Goal: Participate in discussion: Engage in conversation with other users on a specific topic

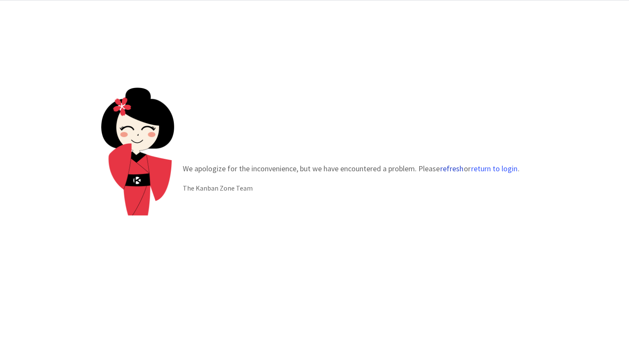
click at [449, 166] on button "refresh" at bounding box center [452, 168] width 24 height 9
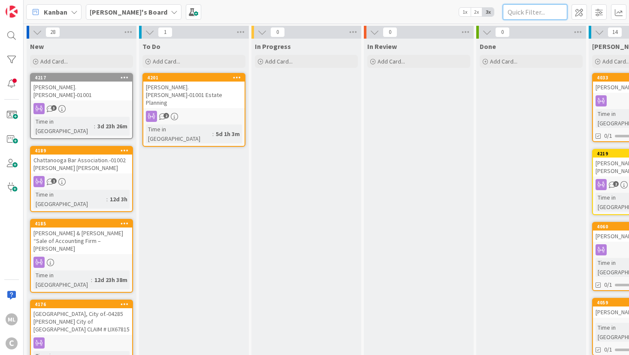
click at [537, 14] on input "text" at bounding box center [535, 11] width 64 height 15
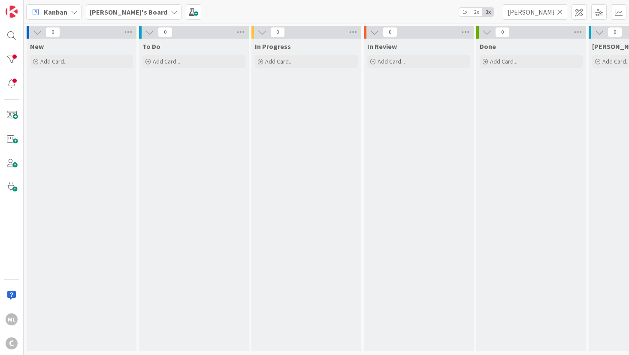
click at [130, 16] on div "[PERSON_NAME]'s Board" at bounding box center [134, 11] width 96 height 15
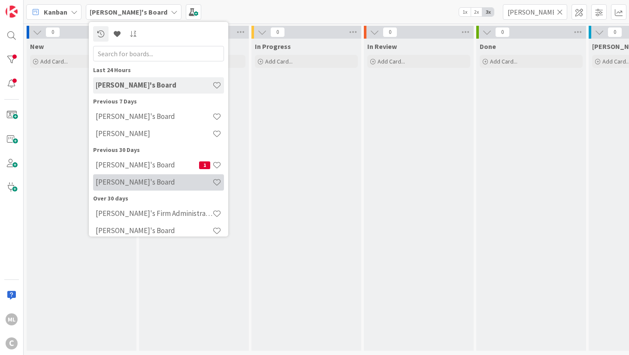
click at [126, 180] on h4 "[PERSON_NAME]'s Board" at bounding box center [154, 182] width 117 height 9
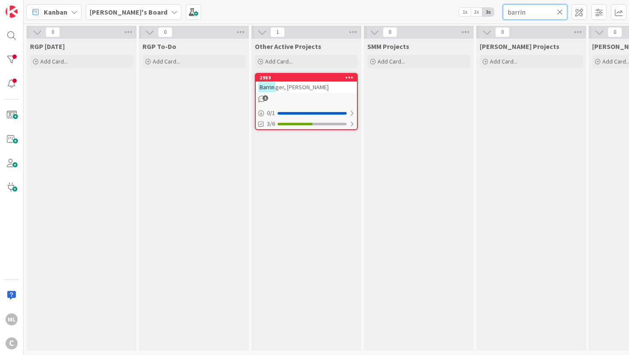
click at [530, 14] on input "barrin" at bounding box center [535, 11] width 64 height 15
type input "[PERSON_NAME]"
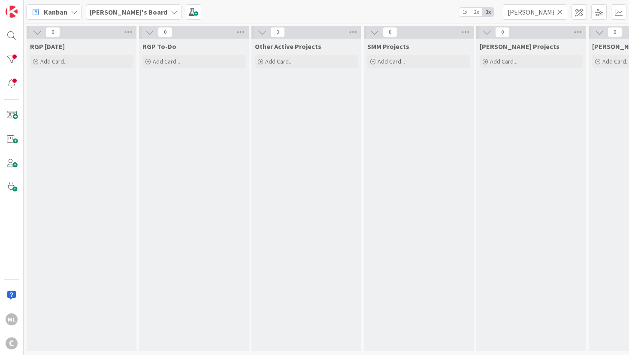
click at [171, 9] on icon at bounding box center [174, 12] width 7 height 7
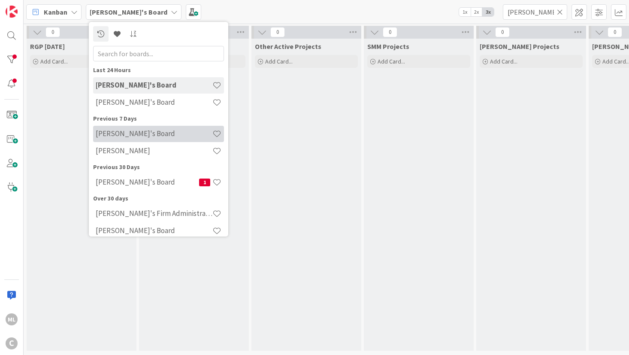
click at [136, 138] on h4 "[PERSON_NAME]'s Board" at bounding box center [154, 133] width 117 height 9
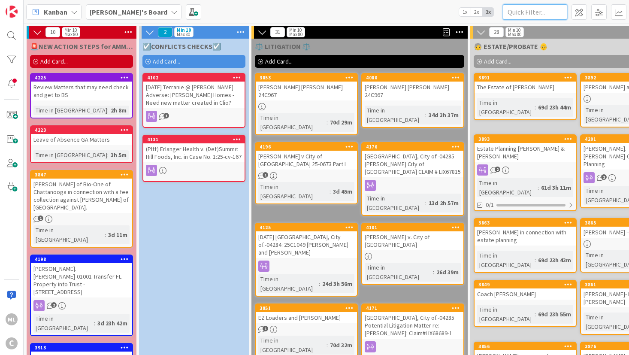
click at [537, 15] on input "text" at bounding box center [535, 11] width 64 height 15
type input "e"
type input "kemp"
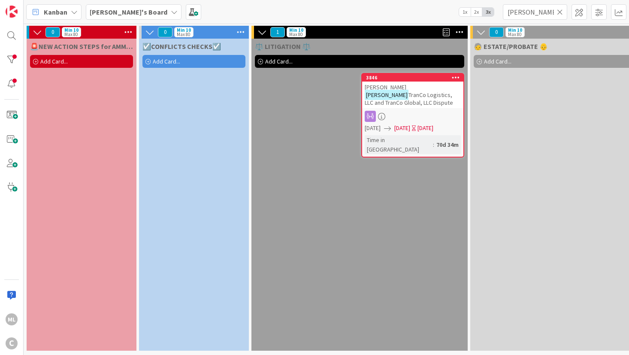
click at [414, 97] on span "TranCo Logistics, LLC and TranCo Global, LLC Dispute" at bounding box center [409, 98] width 88 height 15
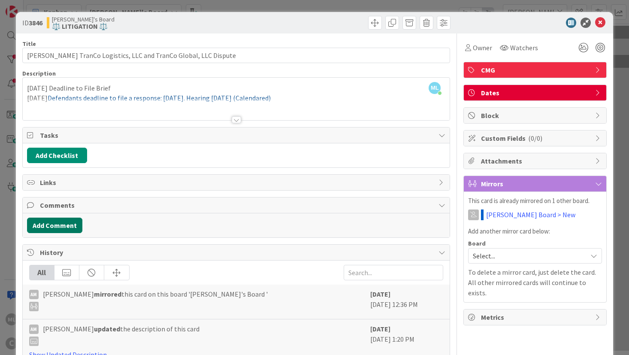
click at [65, 226] on button "Add Comment" at bounding box center [54, 224] width 55 height 15
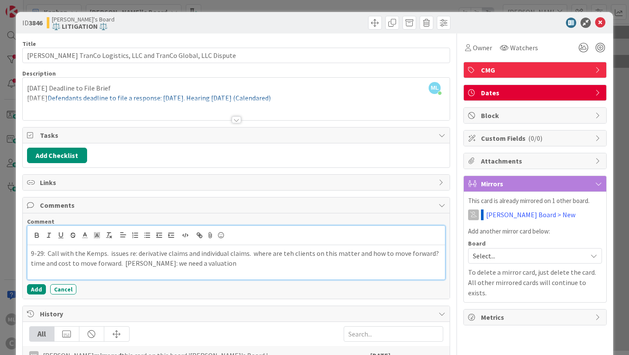
click at [252, 262] on p "9-29: Call with the Kemps. issues re: derivative claims and individual claims. …" at bounding box center [236, 257] width 411 height 19
